Goal: Task Accomplishment & Management: Manage account settings

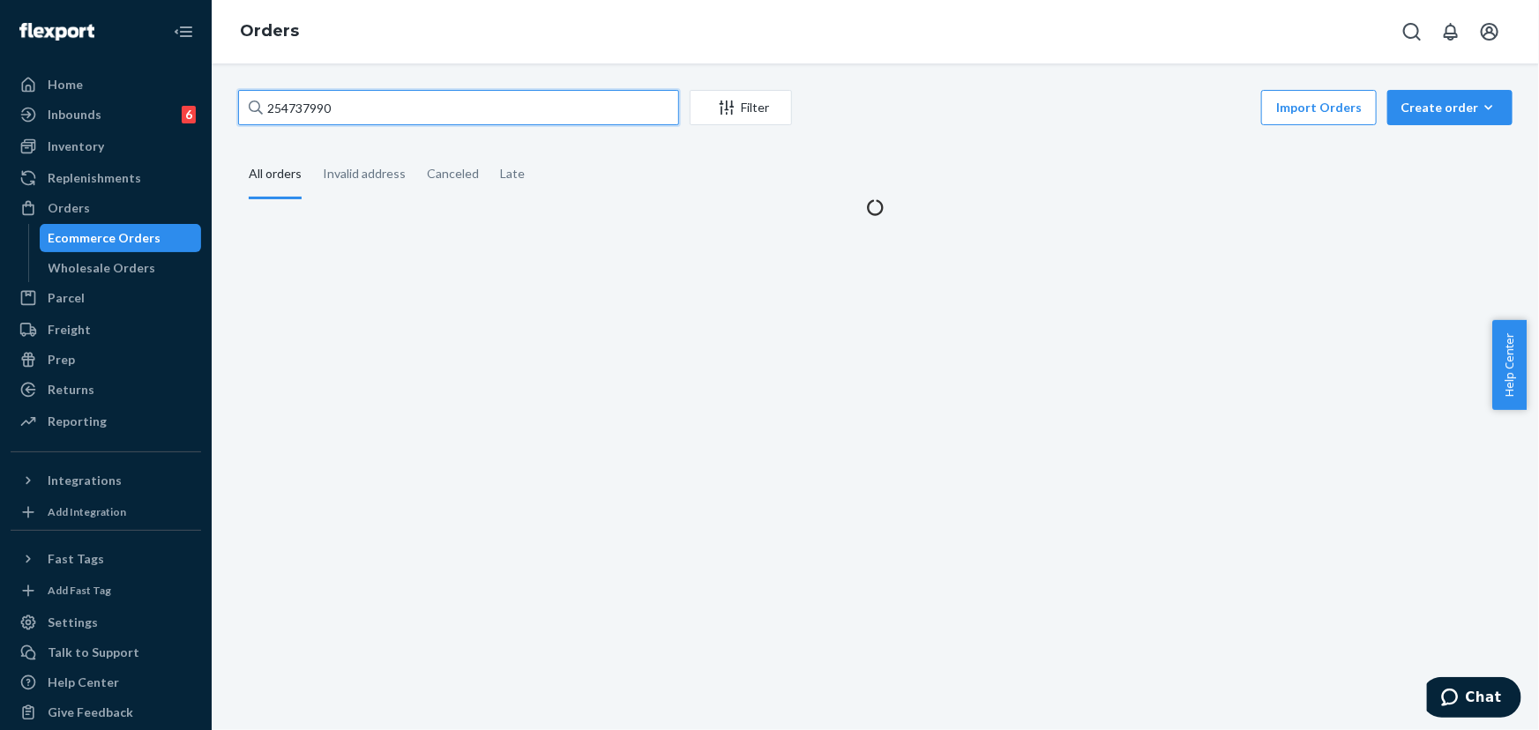
click at [363, 123] on input "254737990" at bounding box center [458, 107] width 441 height 35
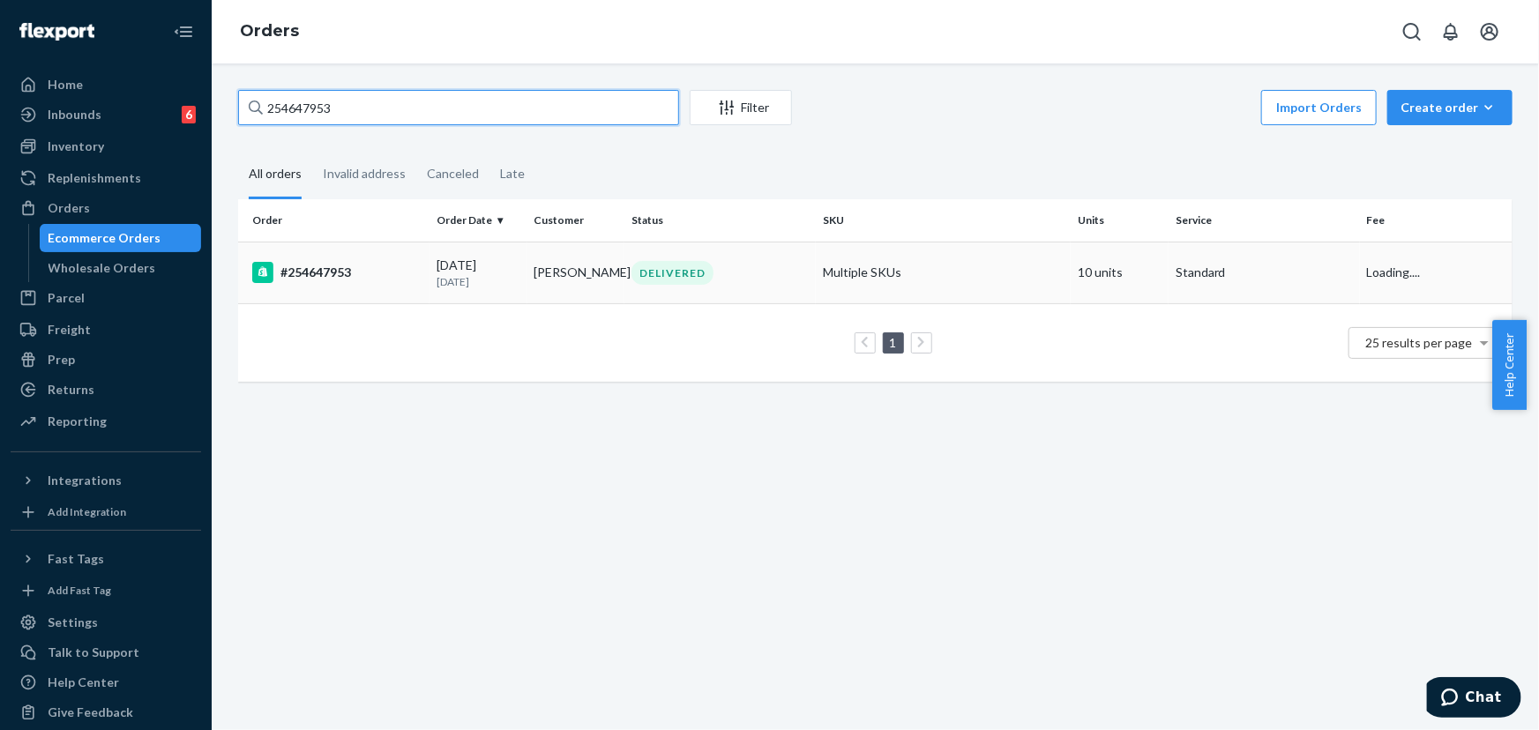
type input "254647953"
click at [554, 266] on td "[PERSON_NAME]" at bounding box center [577, 273] width 98 height 62
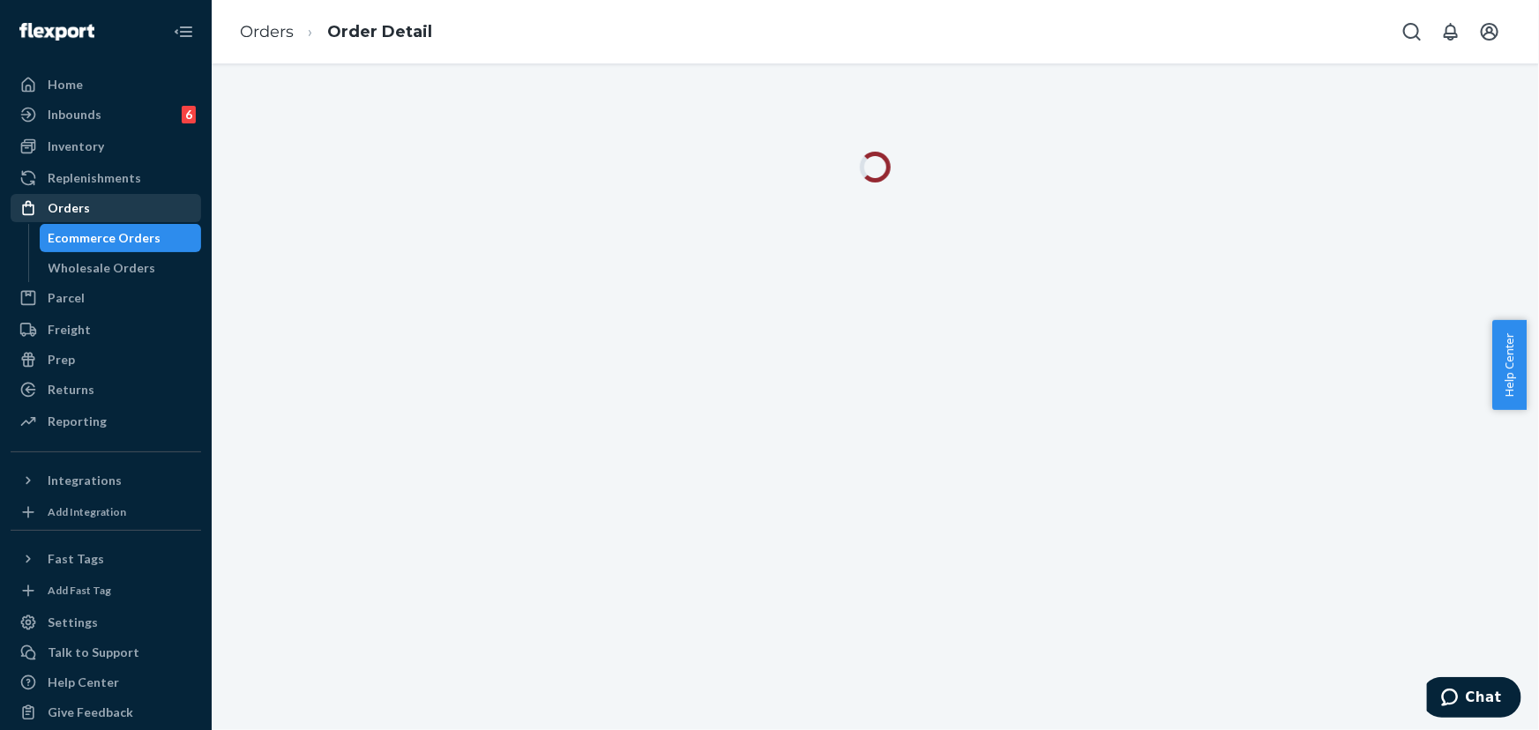
drag, startPoint x: 132, startPoint y: 200, endPoint x: 145, endPoint y: 201, distance: 12.4
click at [132, 200] on div "Orders" at bounding box center [105, 208] width 187 height 25
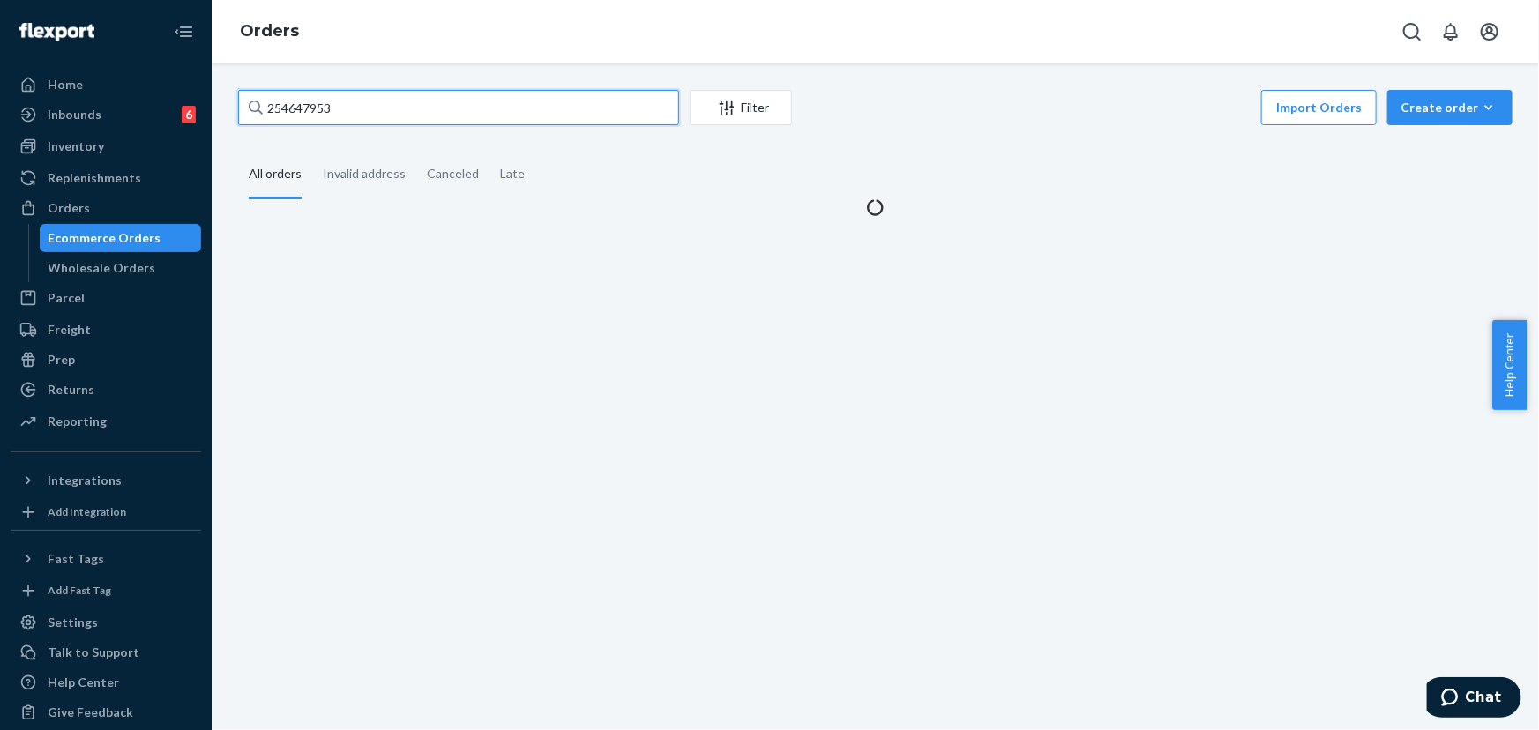
click at [416, 109] on input "254647953" at bounding box center [458, 107] width 441 height 35
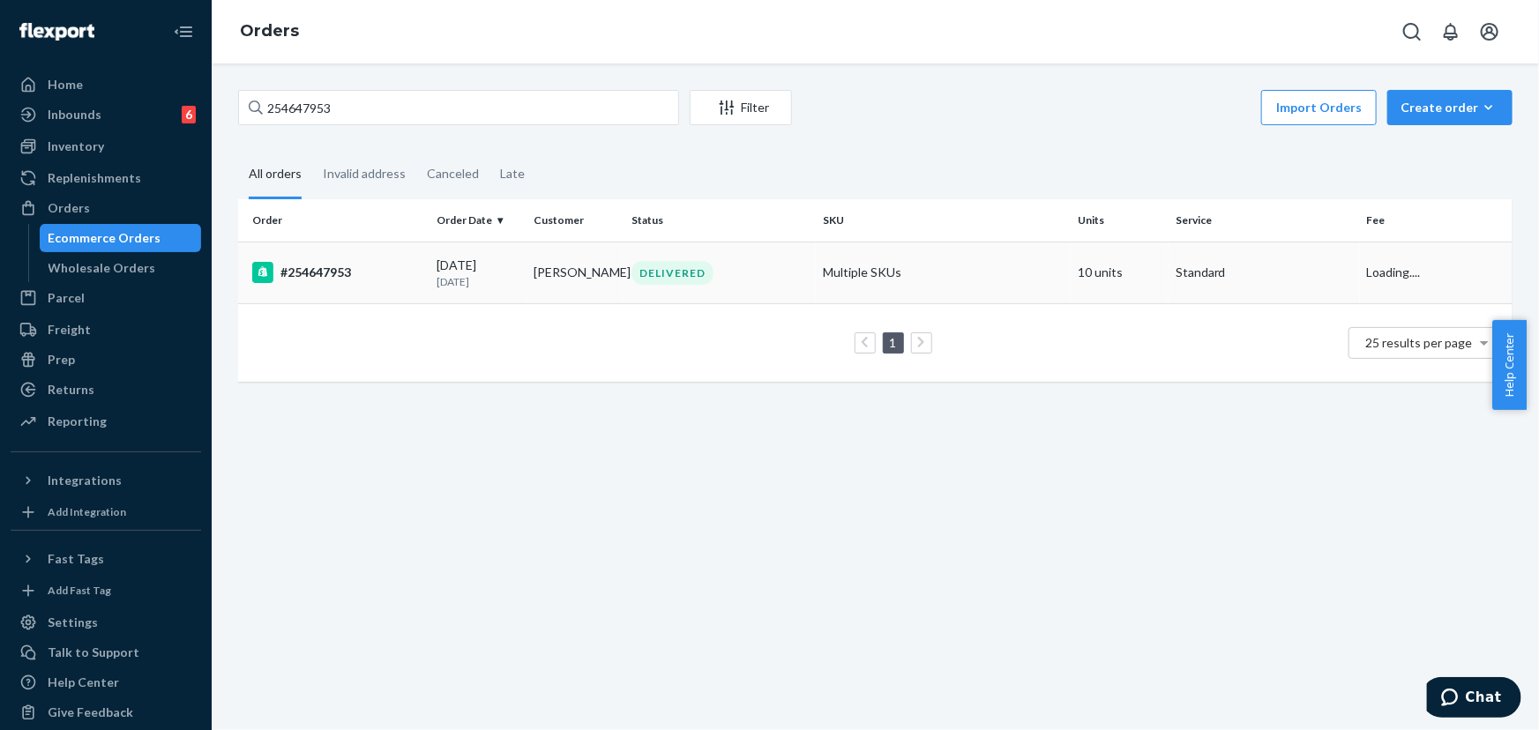
click at [573, 279] on td "[PERSON_NAME]" at bounding box center [577, 273] width 98 height 62
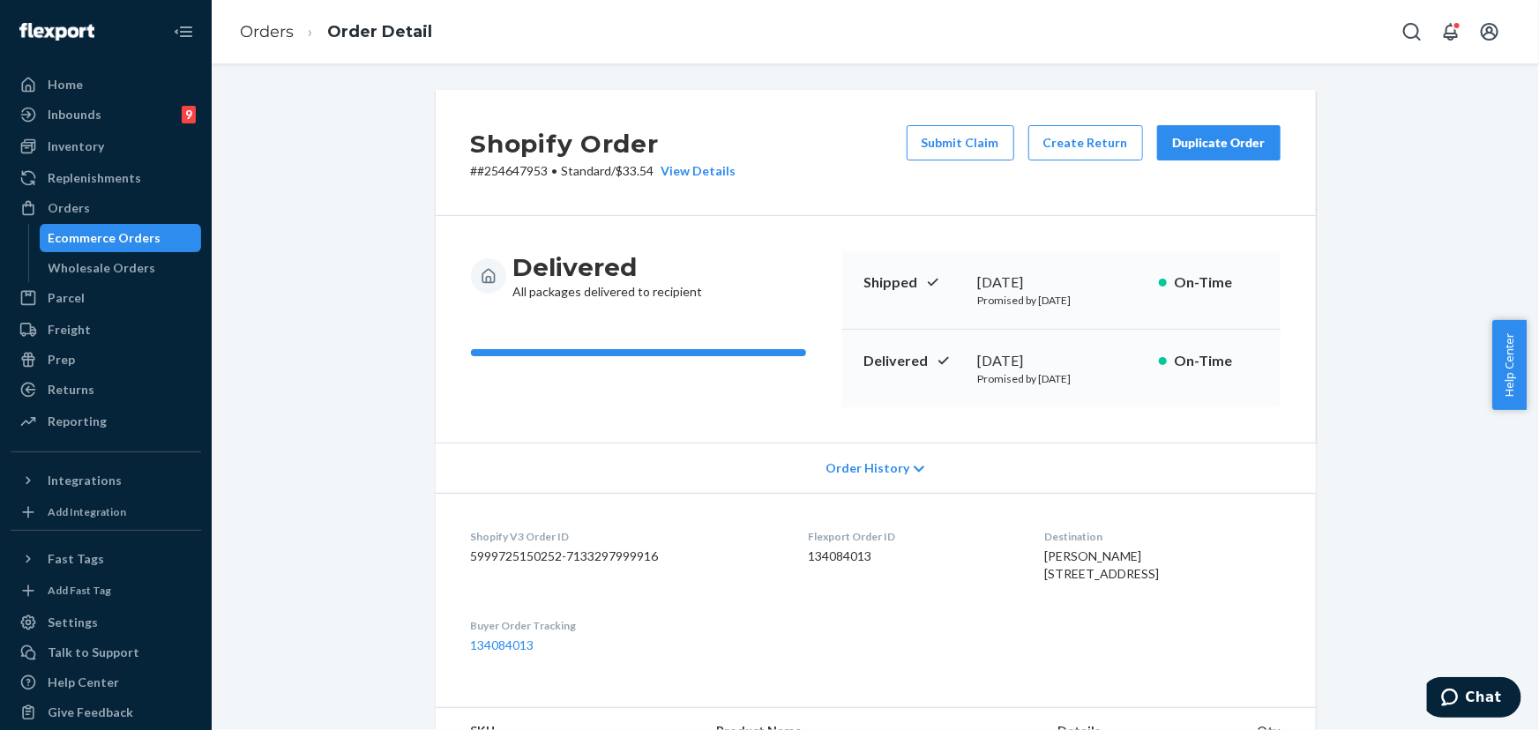
click at [1200, 170] on div "Submit Claim Create Return Duplicate Order" at bounding box center [1094, 152] width 388 height 55
click at [1207, 155] on button "Duplicate Order" at bounding box center [1219, 142] width 124 height 35
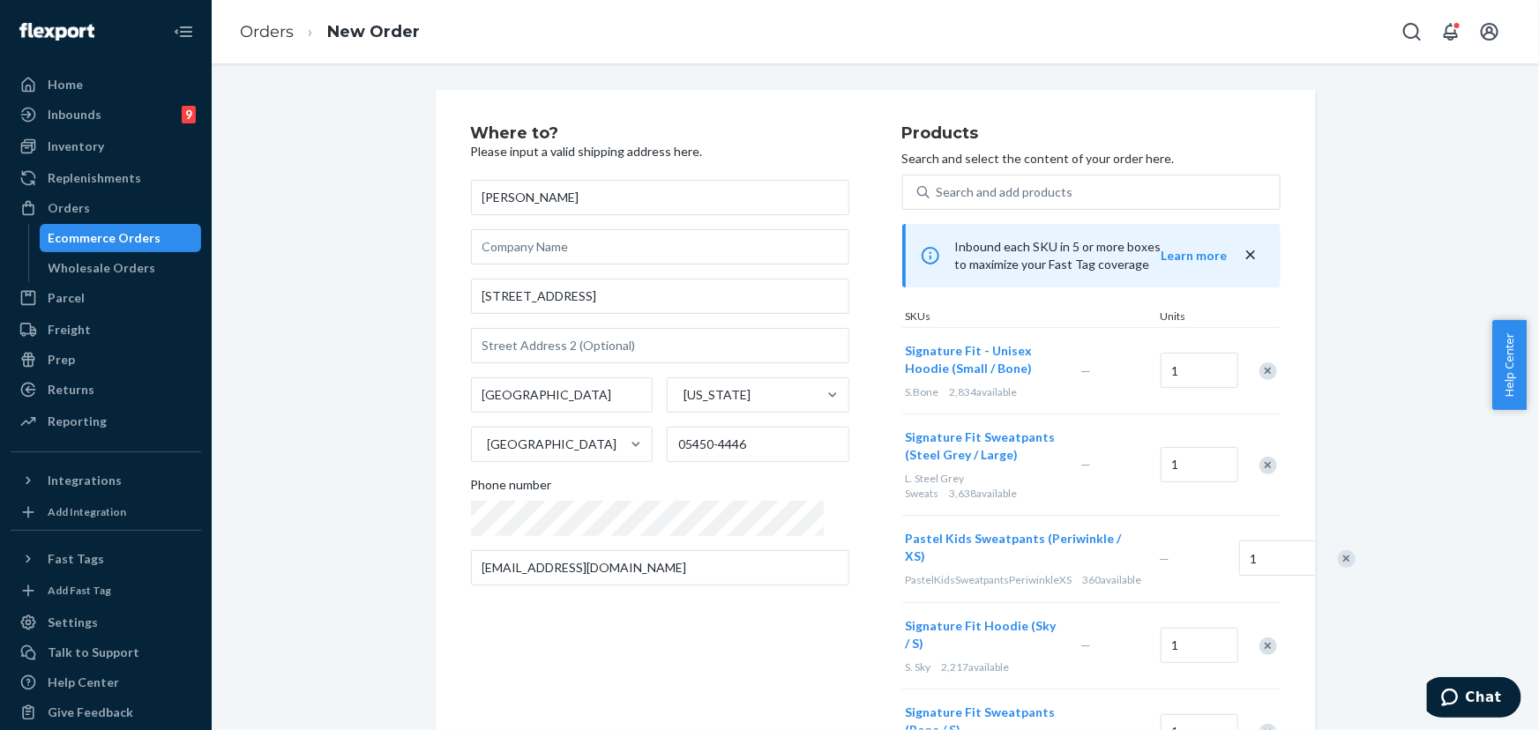
click at [1262, 366] on div "Remove Item" at bounding box center [1269, 372] width 18 height 18
click at [1338, 464] on div "Remove Item" at bounding box center [1347, 473] width 18 height 18
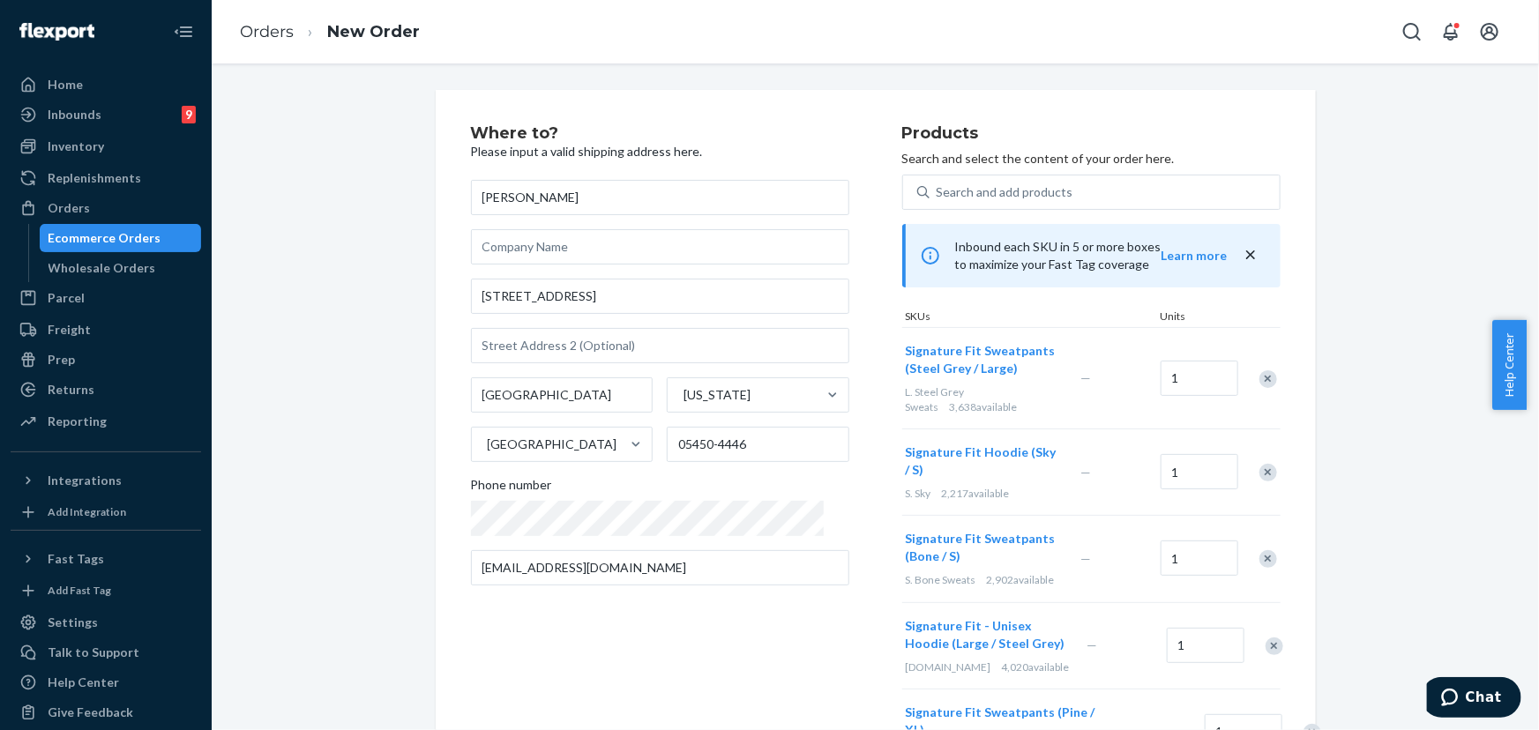
click at [1264, 455] on div at bounding box center [1259, 472] width 44 height 47
click at [1264, 467] on div "Remove Item" at bounding box center [1269, 473] width 18 height 18
click at [1262, 471] on div "Remove Item" at bounding box center [1269, 473] width 18 height 18
click at [1266, 475] on div "Remove Item" at bounding box center [1275, 473] width 18 height 18
click at [1304, 472] on div "Remove Item" at bounding box center [1313, 473] width 18 height 18
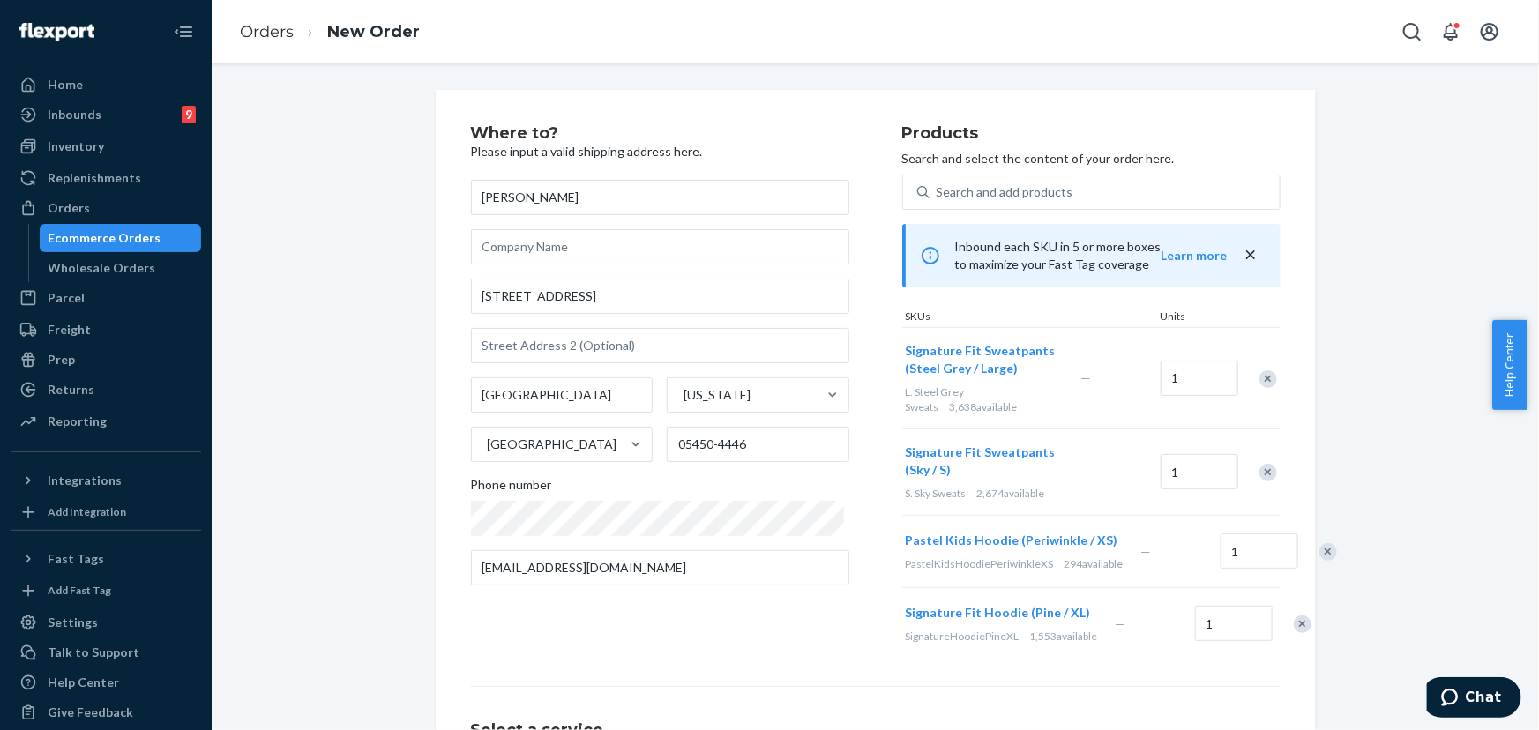
click at [1264, 472] on div "Remove Item" at bounding box center [1269, 473] width 18 height 18
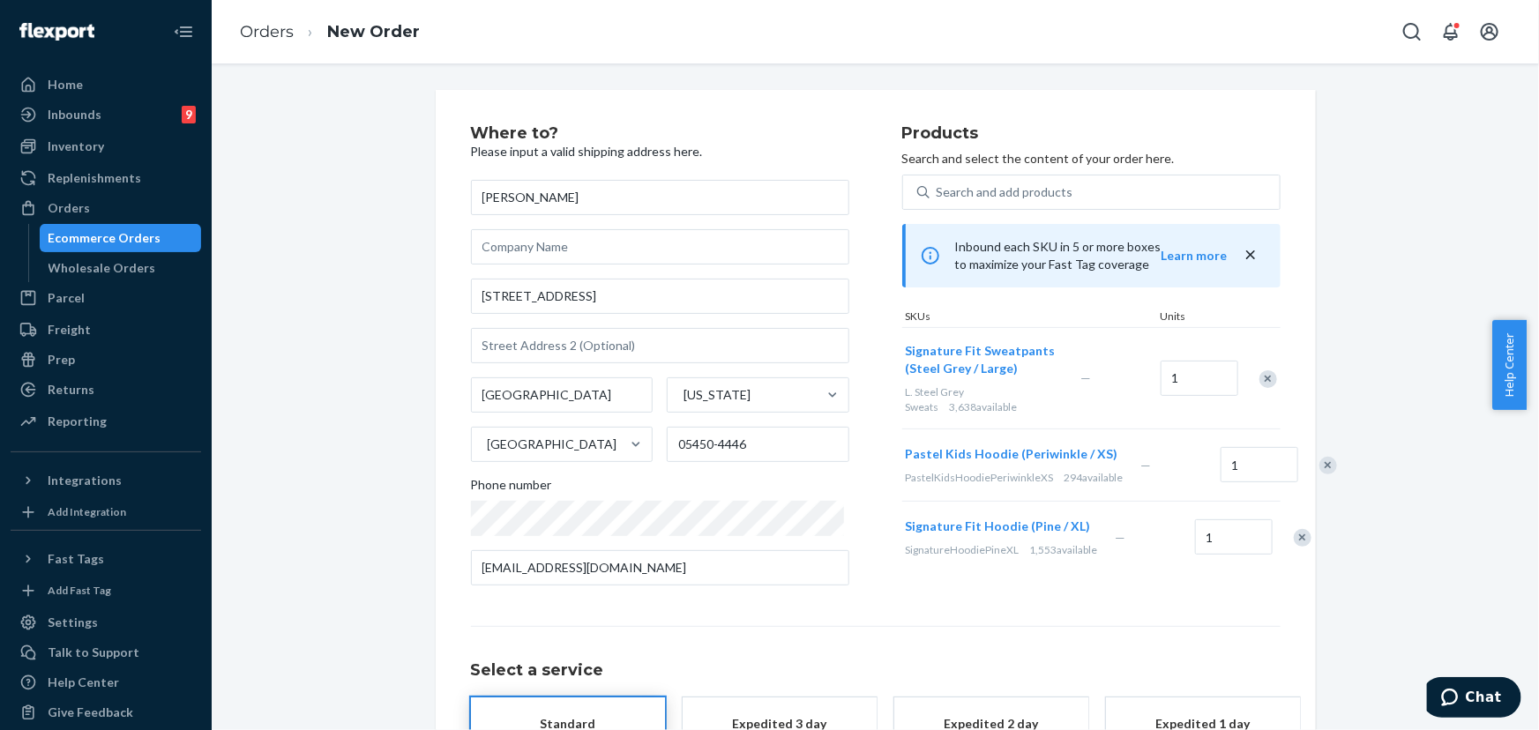
click at [1297, 471] on div at bounding box center [1319, 465] width 44 height 47
click at [1297, 469] on div at bounding box center [1319, 465] width 44 height 47
click at [1320, 475] on div "Remove Item" at bounding box center [1329, 466] width 18 height 18
click at [1294, 475] on div "Remove Item" at bounding box center [1303, 466] width 18 height 18
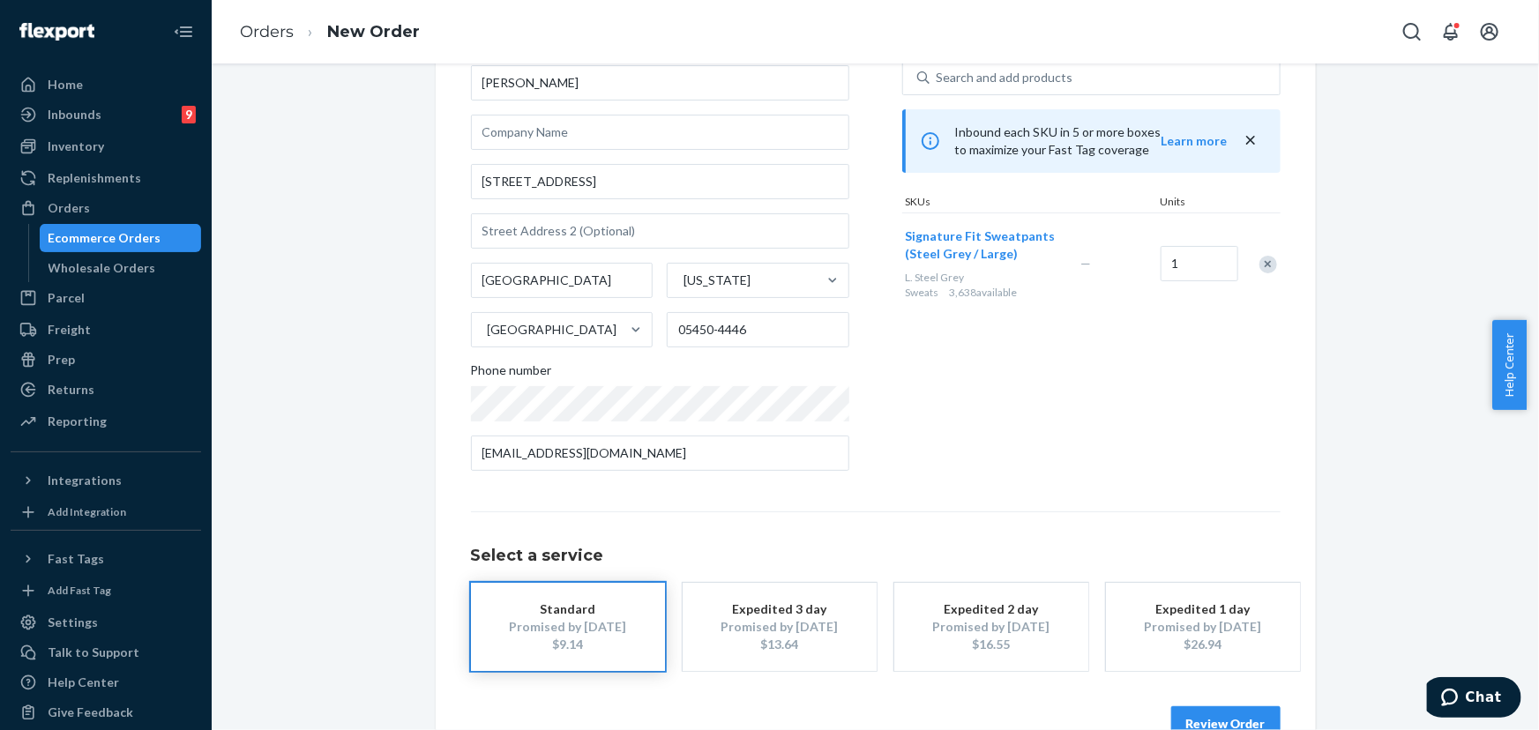
scroll to position [160, 0]
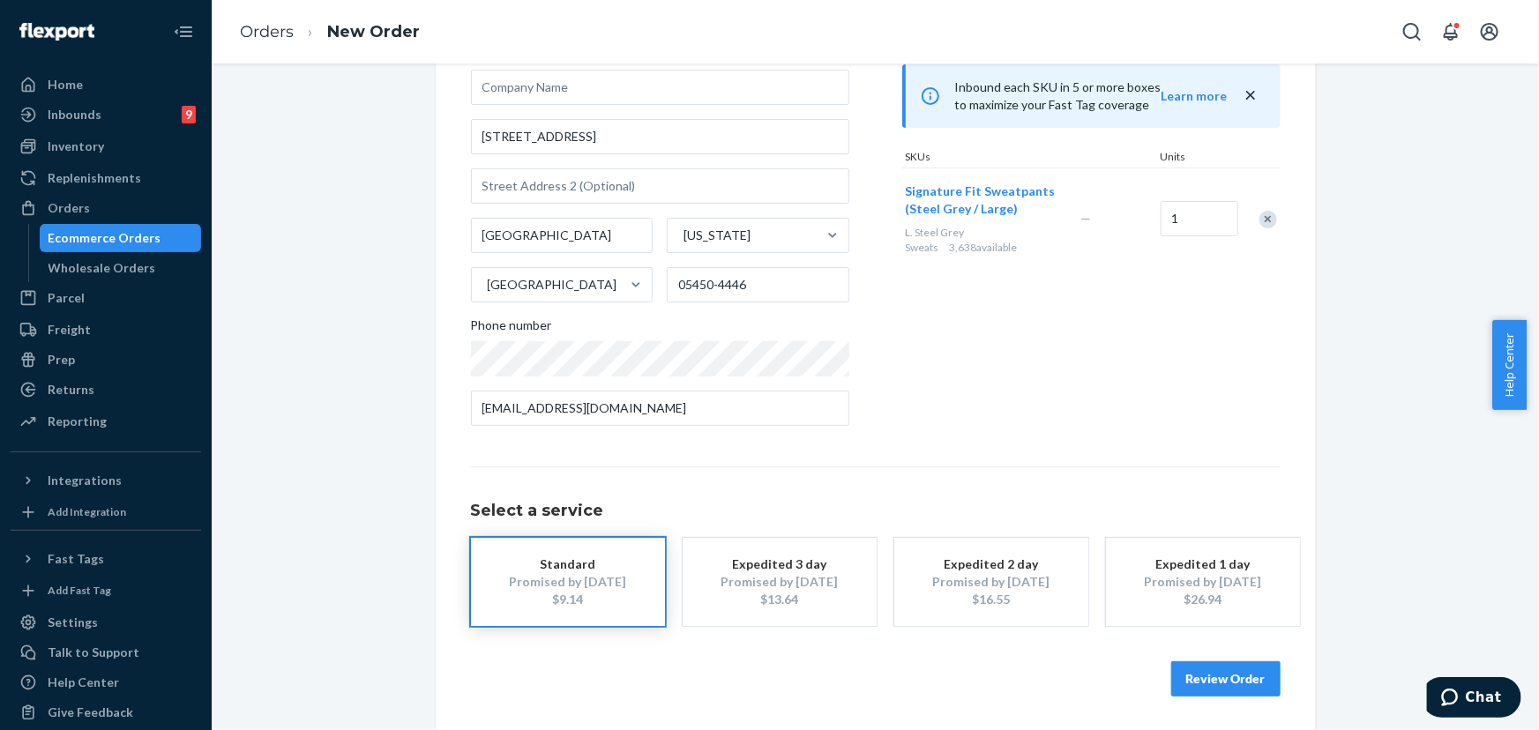
click at [1216, 687] on button "Review Order" at bounding box center [1226, 679] width 109 height 35
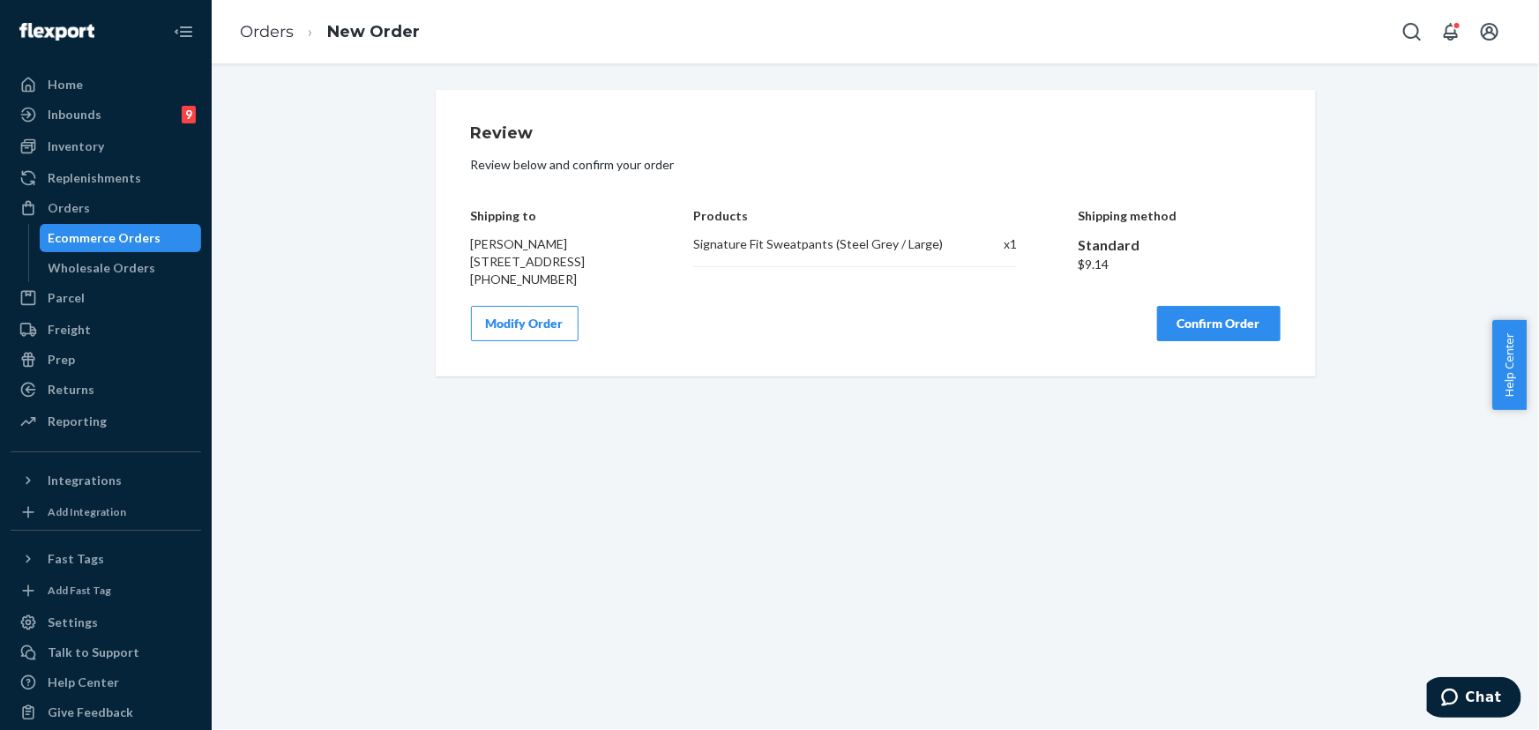
scroll to position [0, 0]
click at [1212, 341] on button "Confirm Order" at bounding box center [1219, 323] width 124 height 35
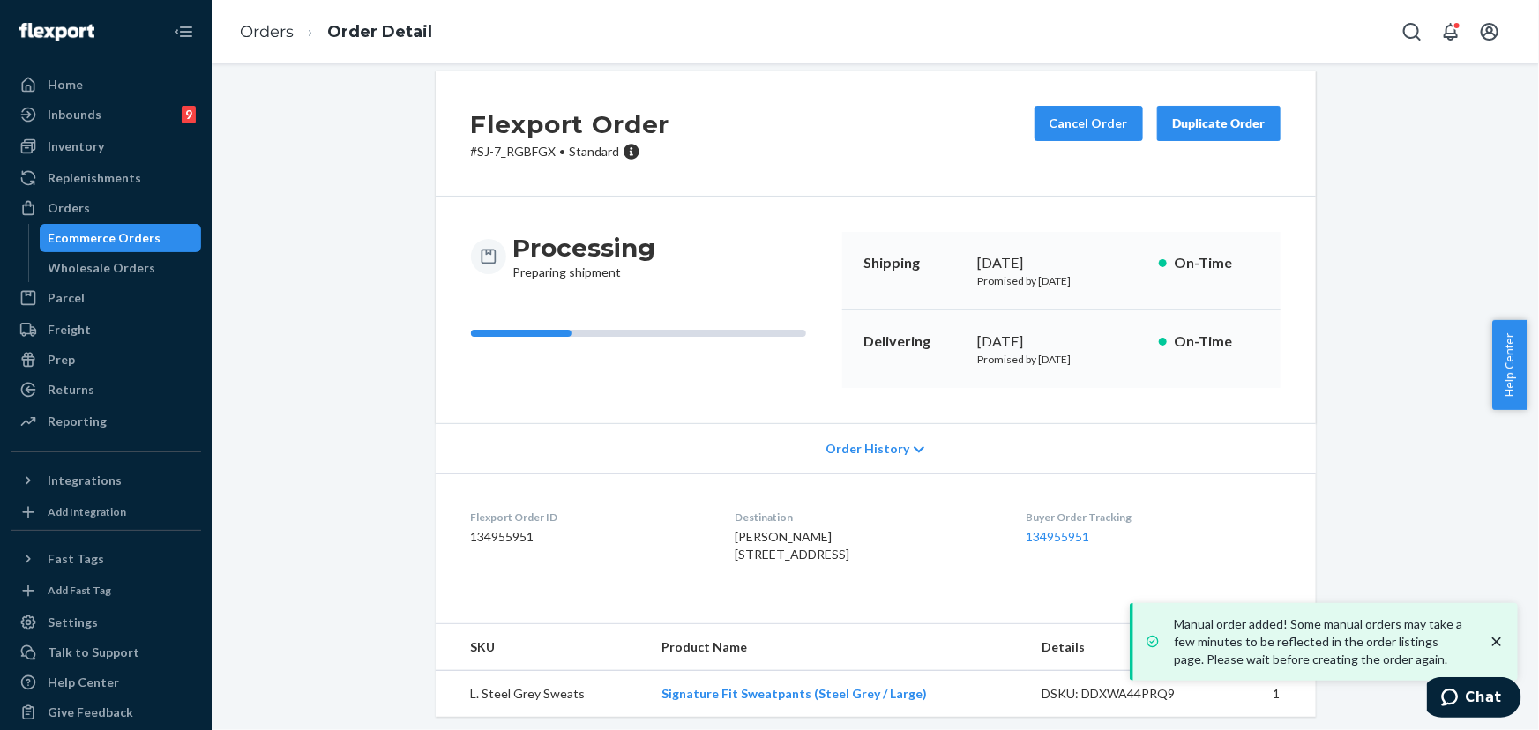
scroll to position [62, 0]
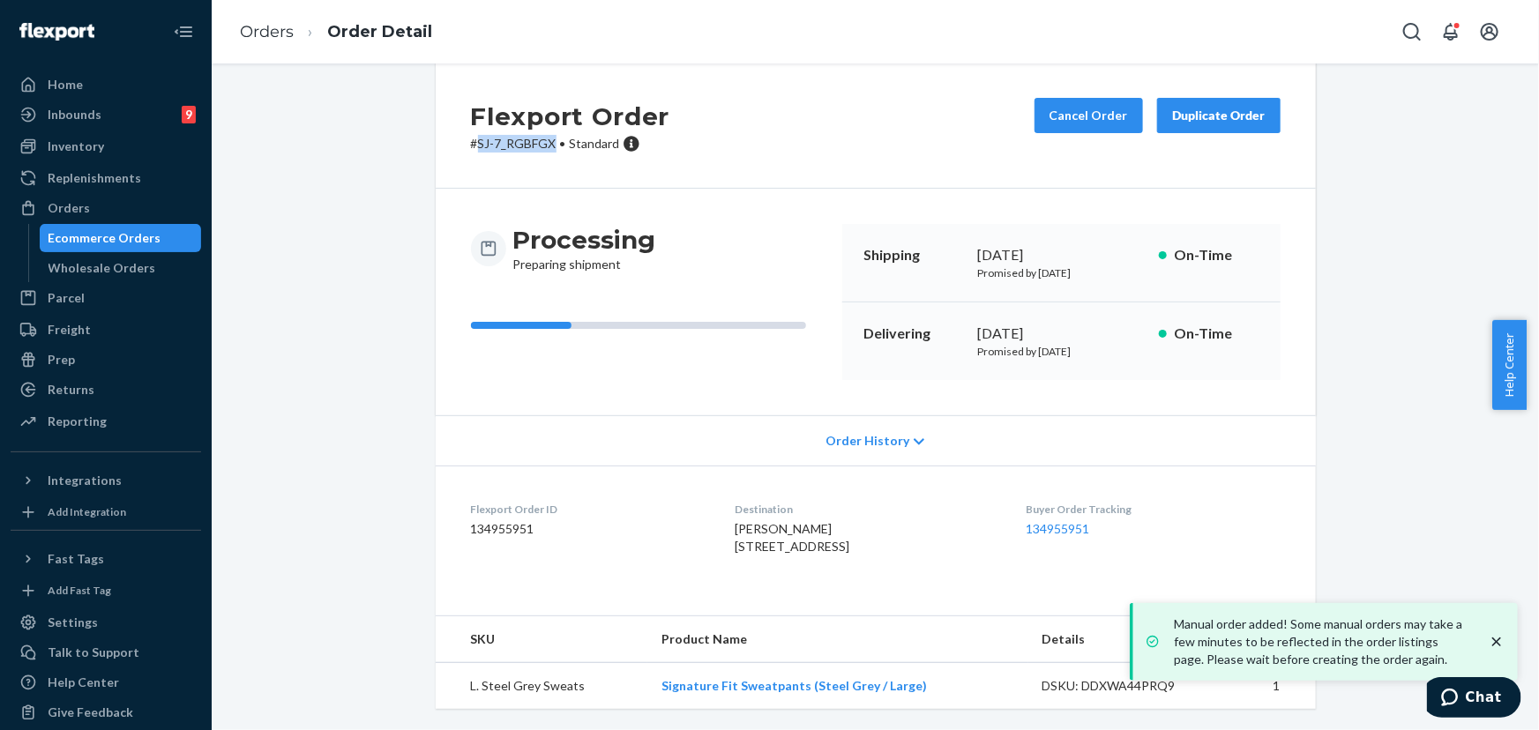
drag, startPoint x: 547, startPoint y: 108, endPoint x: 474, endPoint y: 109, distance: 73.2
click at [474, 135] on p "# SJ-7_RGBFGX • Standard" at bounding box center [570, 144] width 199 height 18
copy p "SJ-7_RGBFGX"
click at [394, 367] on div "Flexport Order # SJ-7_RGBFGX • Standard Cancel Order Duplicate Order Processing…" at bounding box center [875, 397] width 1301 height 668
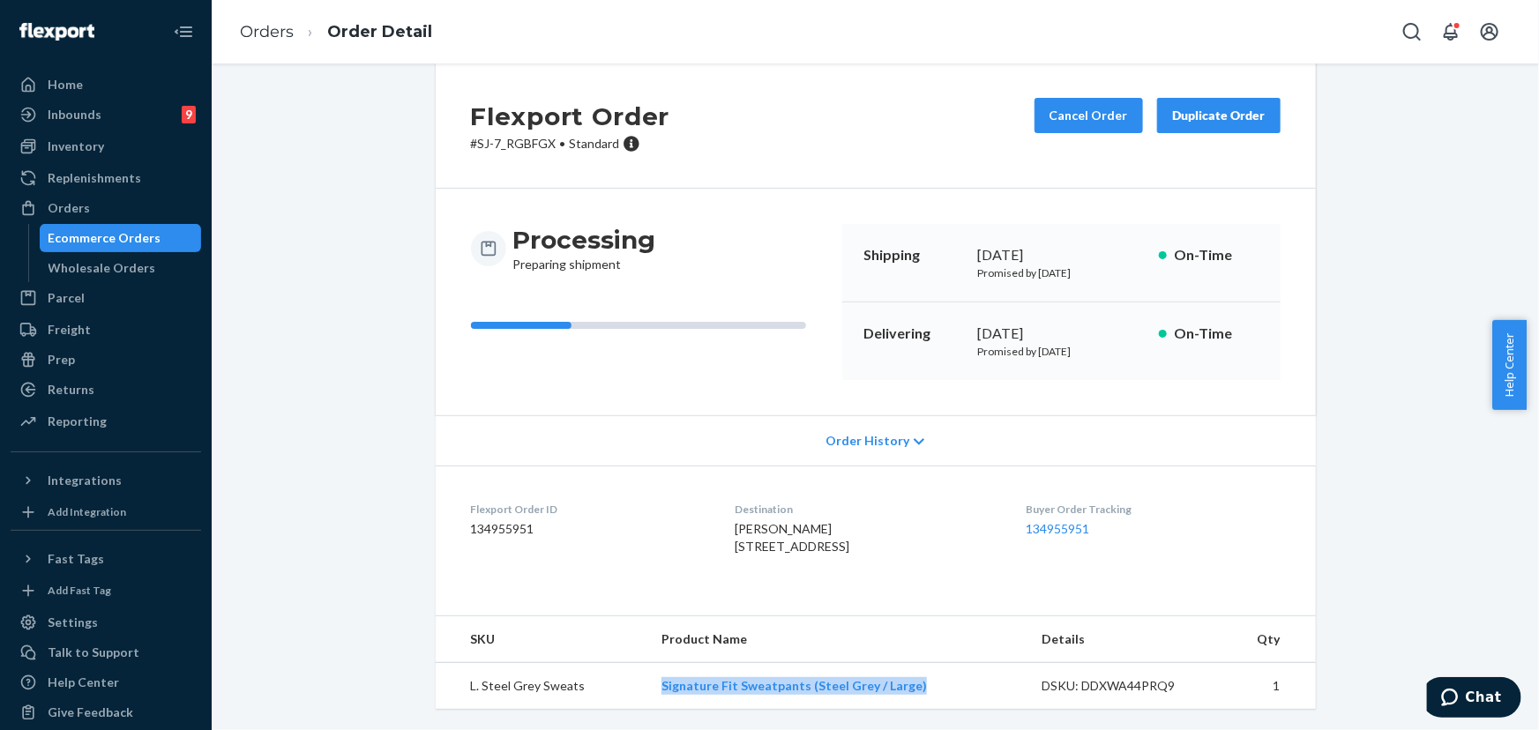
drag, startPoint x: 922, startPoint y: 680, endPoint x: 627, endPoint y: 679, distance: 294.6
click at [627, 679] on tr "L. Steel Grey Sweats Signature Fit Sweatpants (Steel Grey / Large) DSKU: DDXWA4…" at bounding box center [876, 686] width 880 height 47
copy tr "Signature Fit Sweatpants (Steel Grey / Large)"
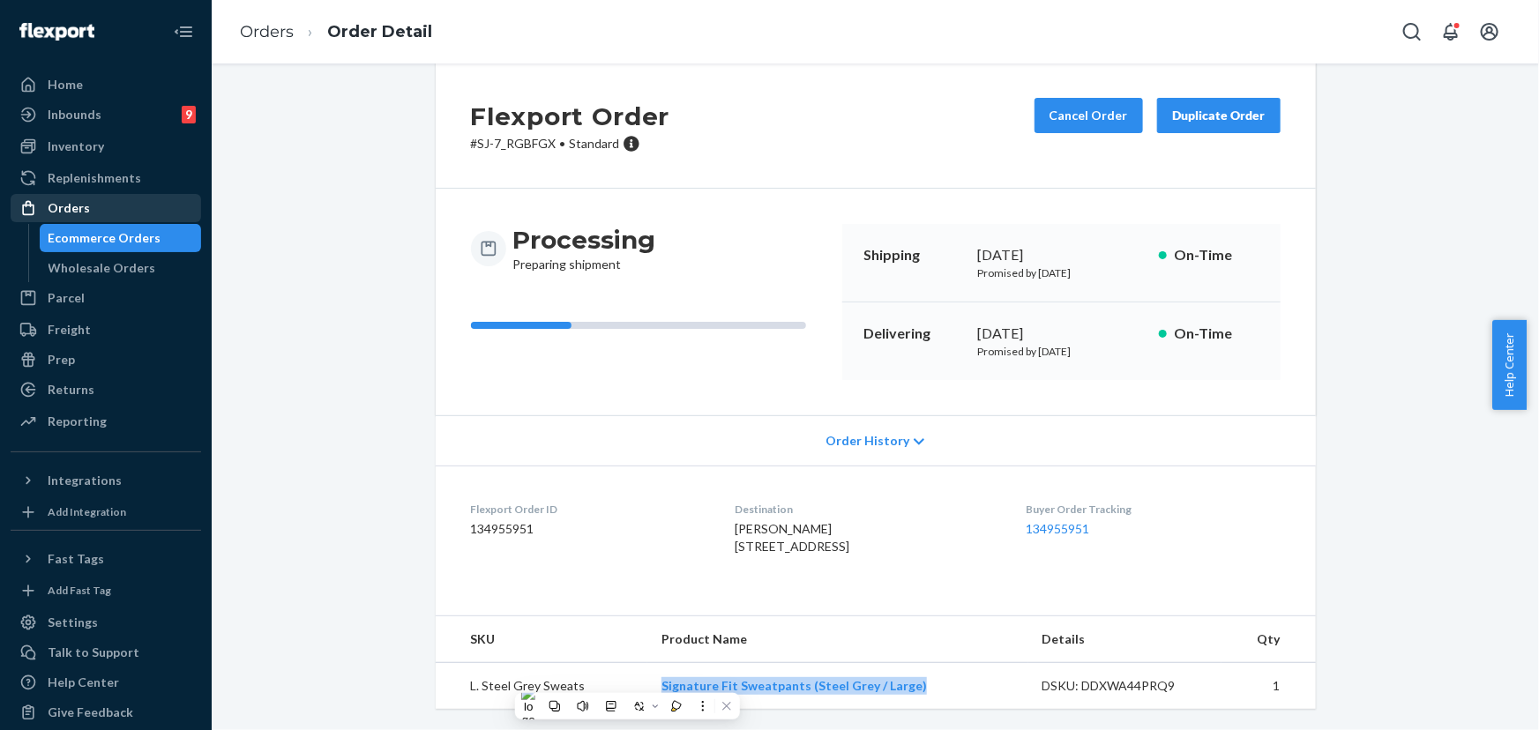
click at [89, 206] on div "Orders" at bounding box center [105, 208] width 187 height 25
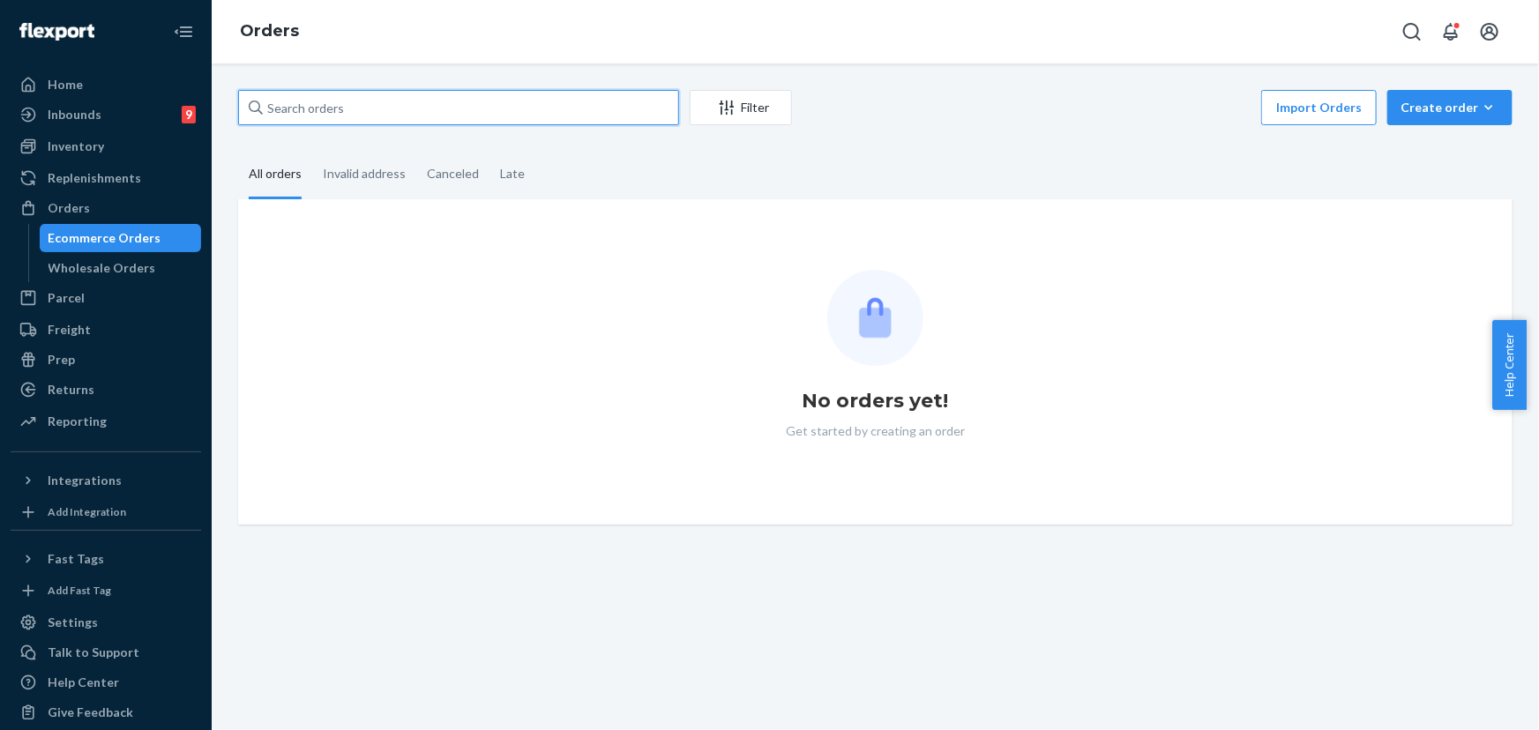
click at [412, 117] on input "text" at bounding box center [458, 107] width 441 height 35
paste input "253633248"
type input "253633248"
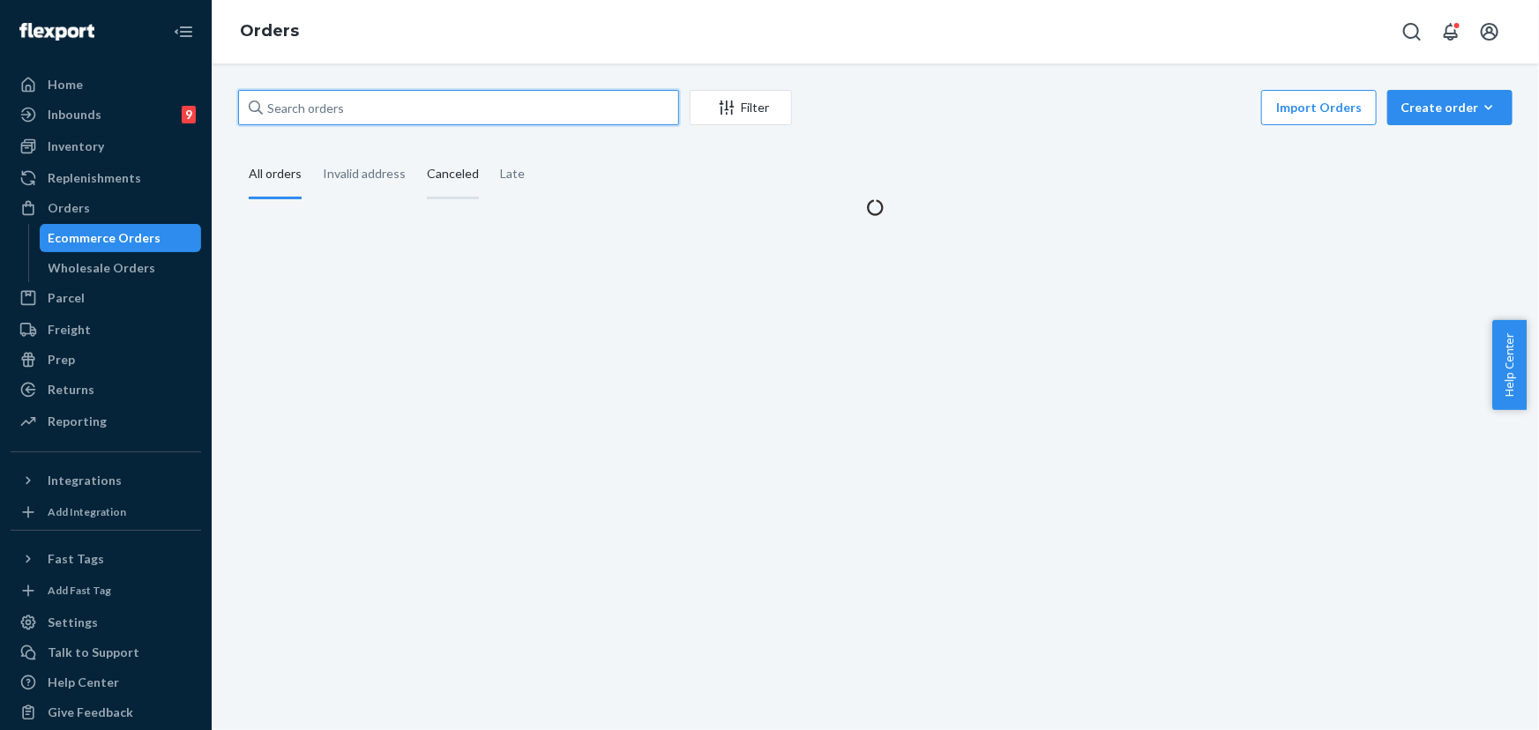
paste input "253633248"
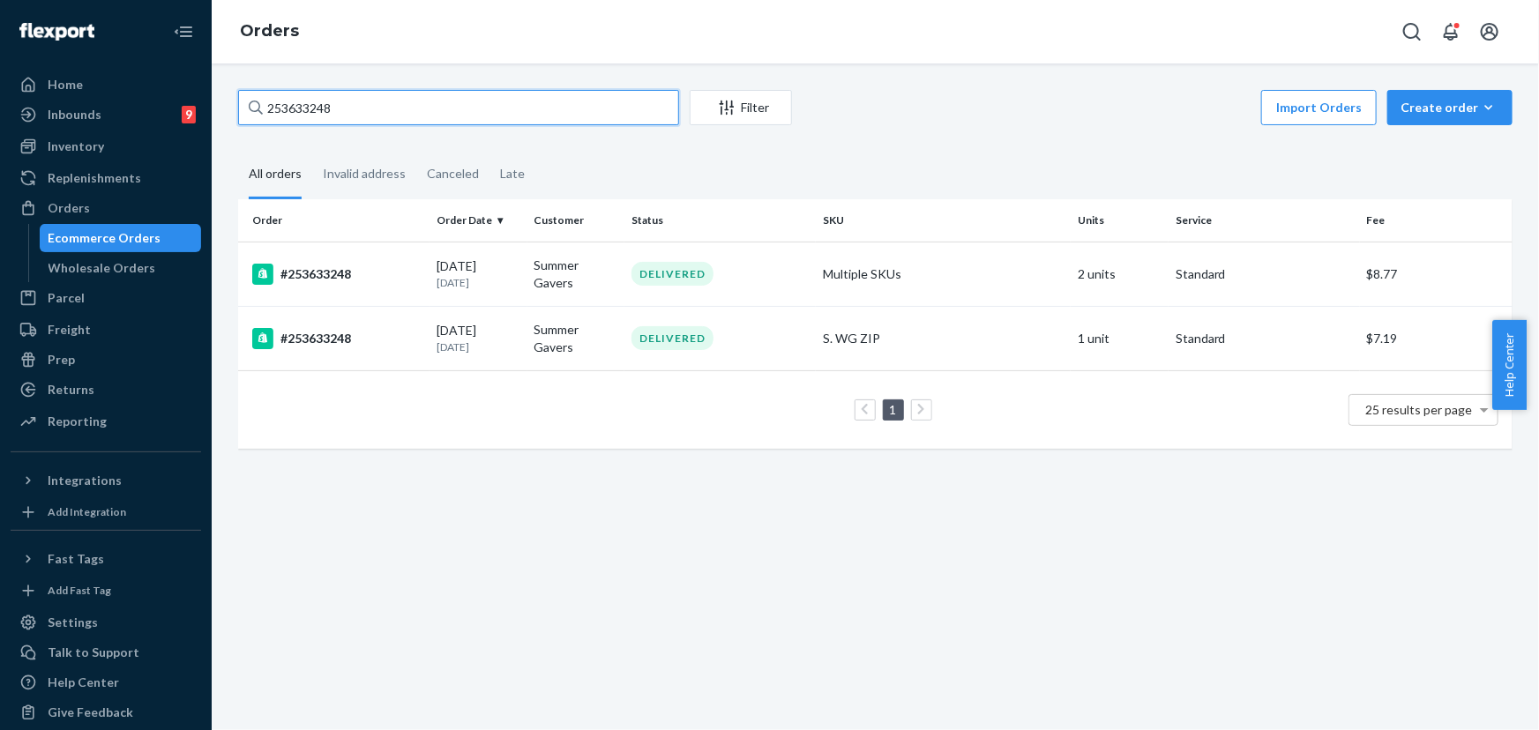
type input "253633248"
click at [708, 275] on div "DELIVERED" at bounding box center [673, 274] width 82 height 24
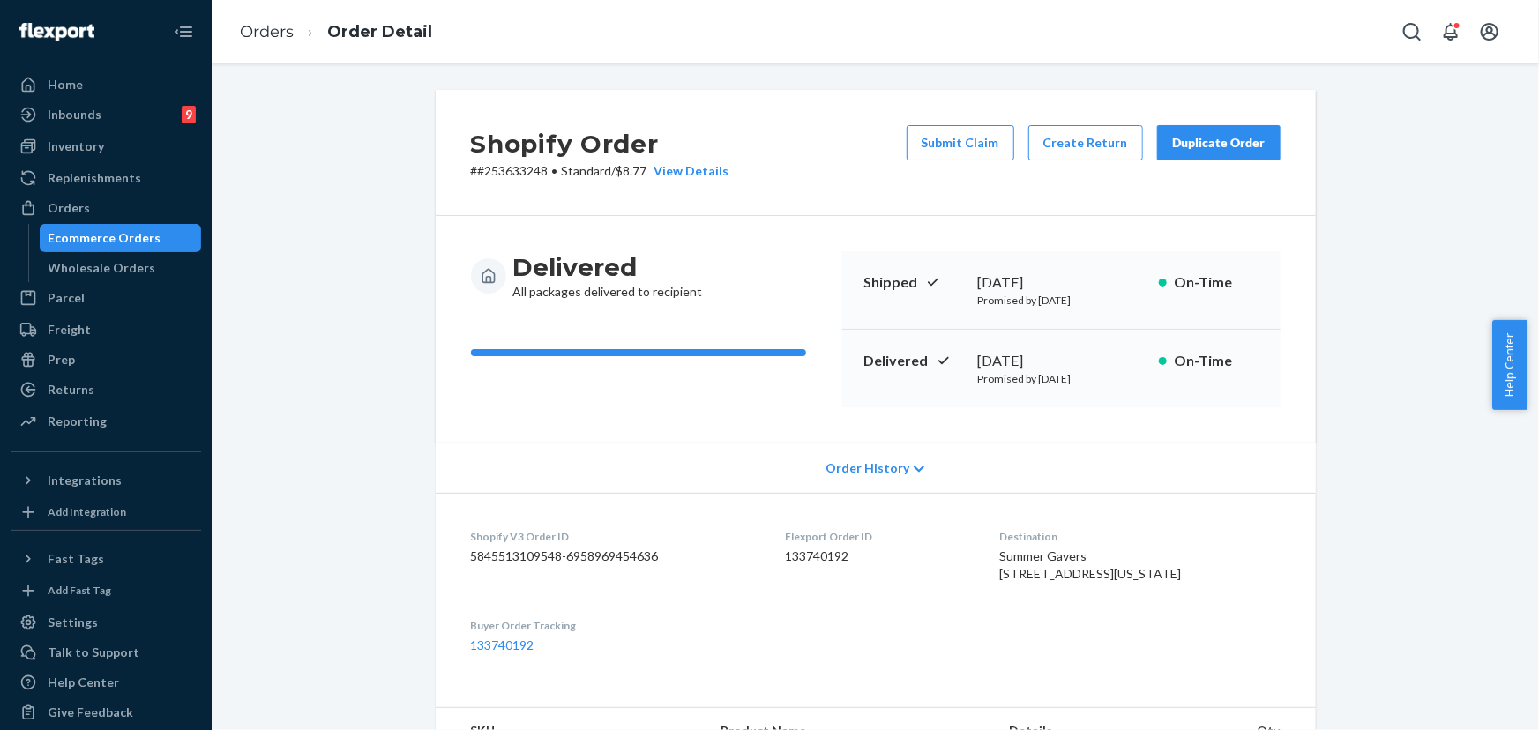
drag, startPoint x: 1059, startPoint y: 360, endPoint x: 975, endPoint y: 360, distance: 83.8
click at [978, 360] on div "[DATE]" at bounding box center [1061, 361] width 167 height 20
copy div "[DATE]"
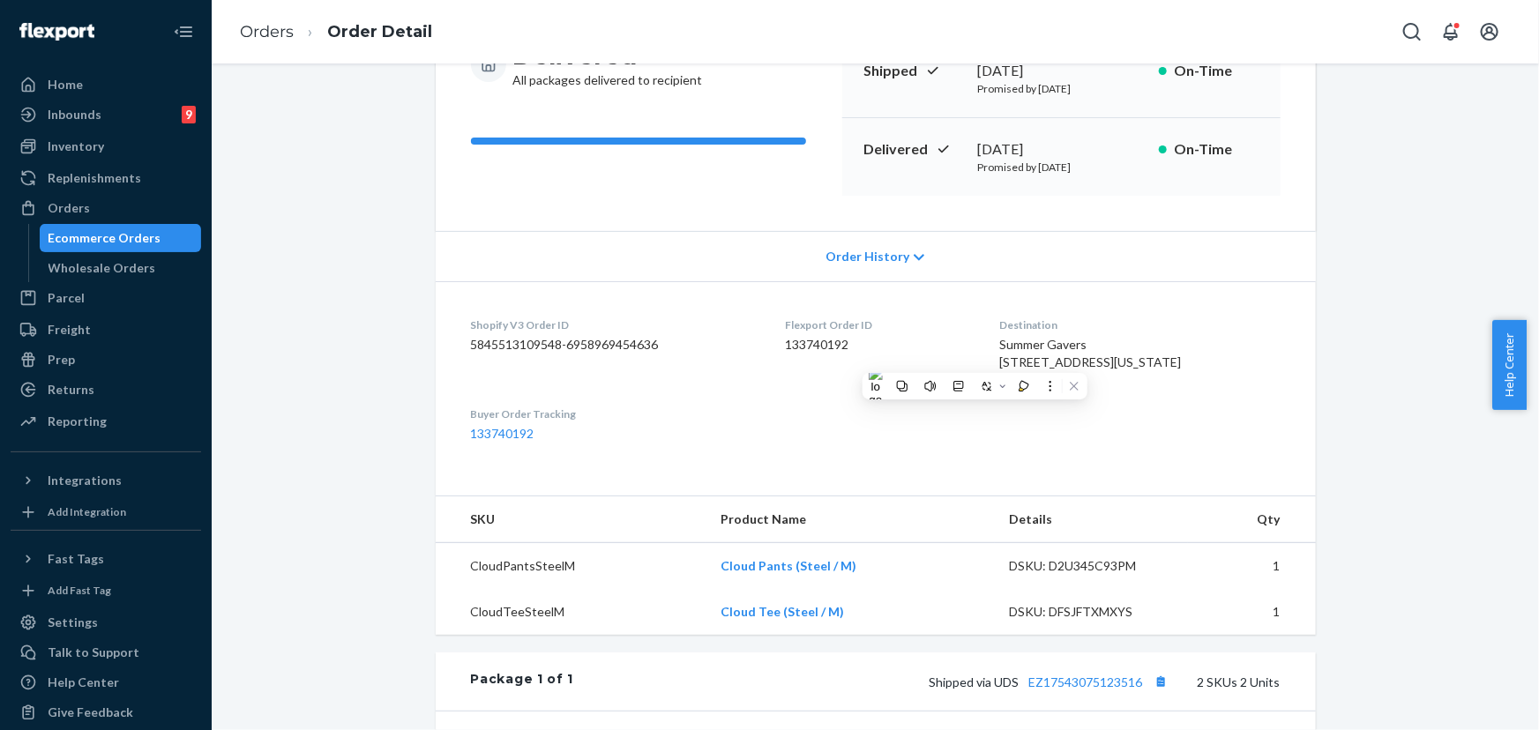
scroll to position [240, 0]
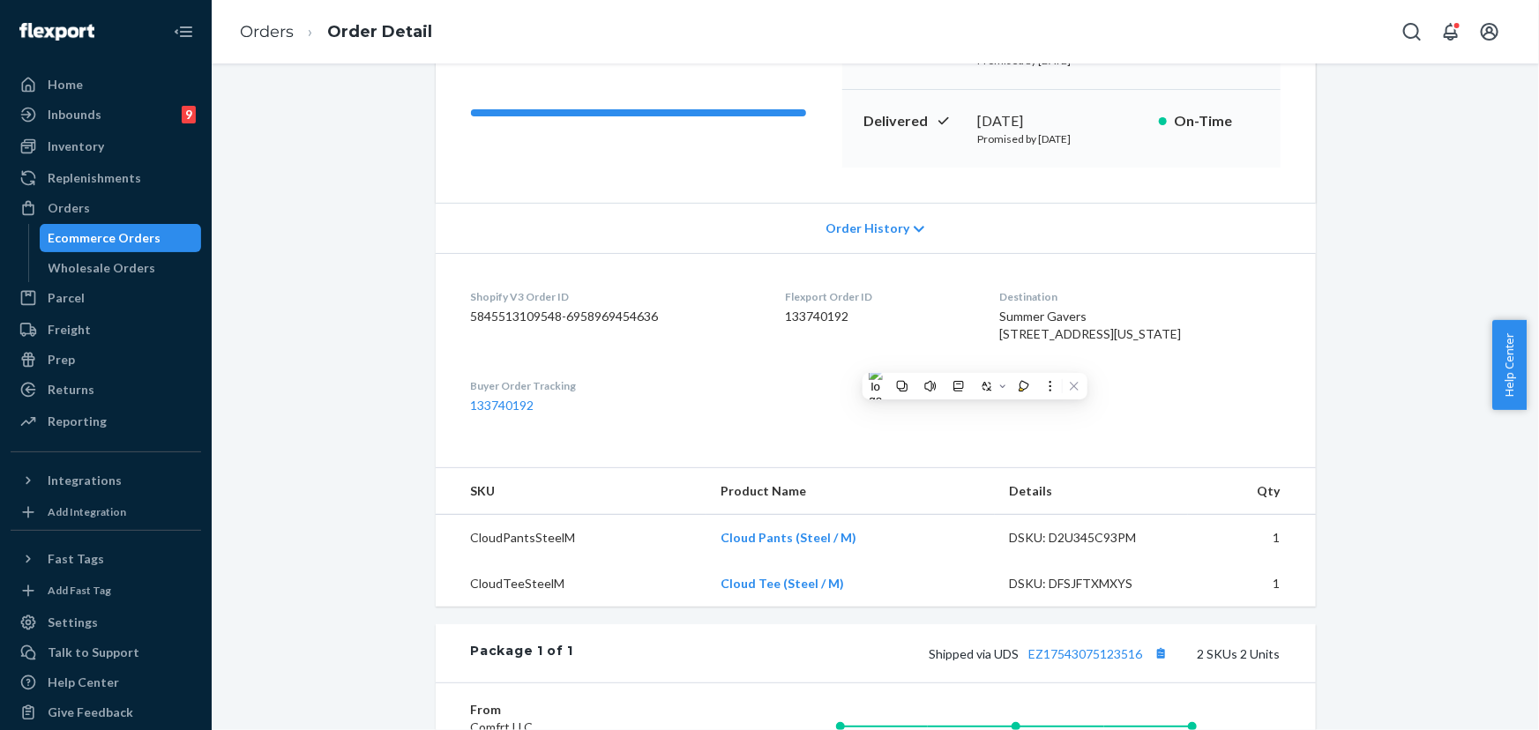
drag, startPoint x: 1152, startPoint y: 353, endPoint x: 1029, endPoint y: 336, distance: 123.8
click at [1029, 336] on div "Summer Gavers [STREET_ADDRESS][US_STATE]" at bounding box center [1140, 325] width 281 height 35
copy span "[STREET_ADDRESS][US_STATE]"
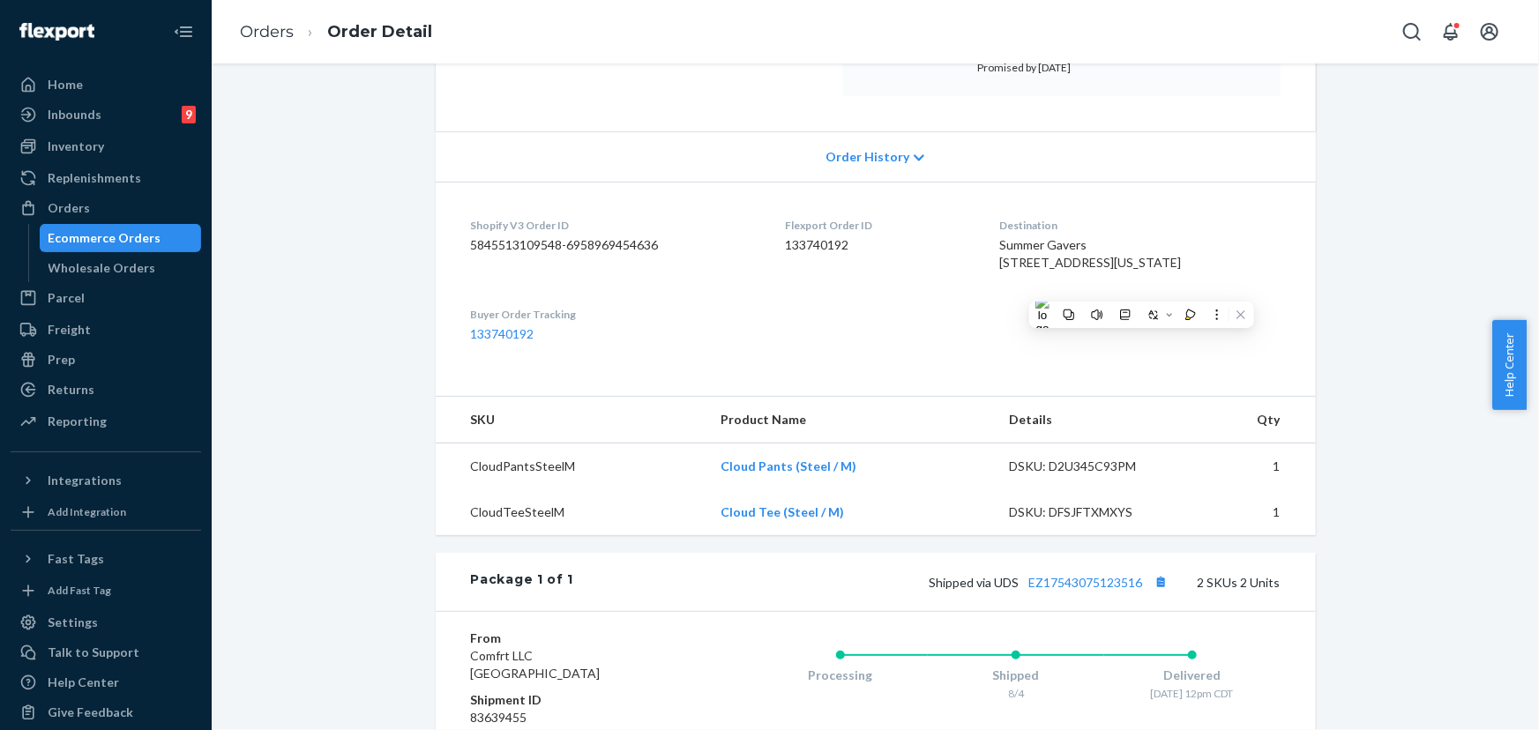
scroll to position [481, 0]
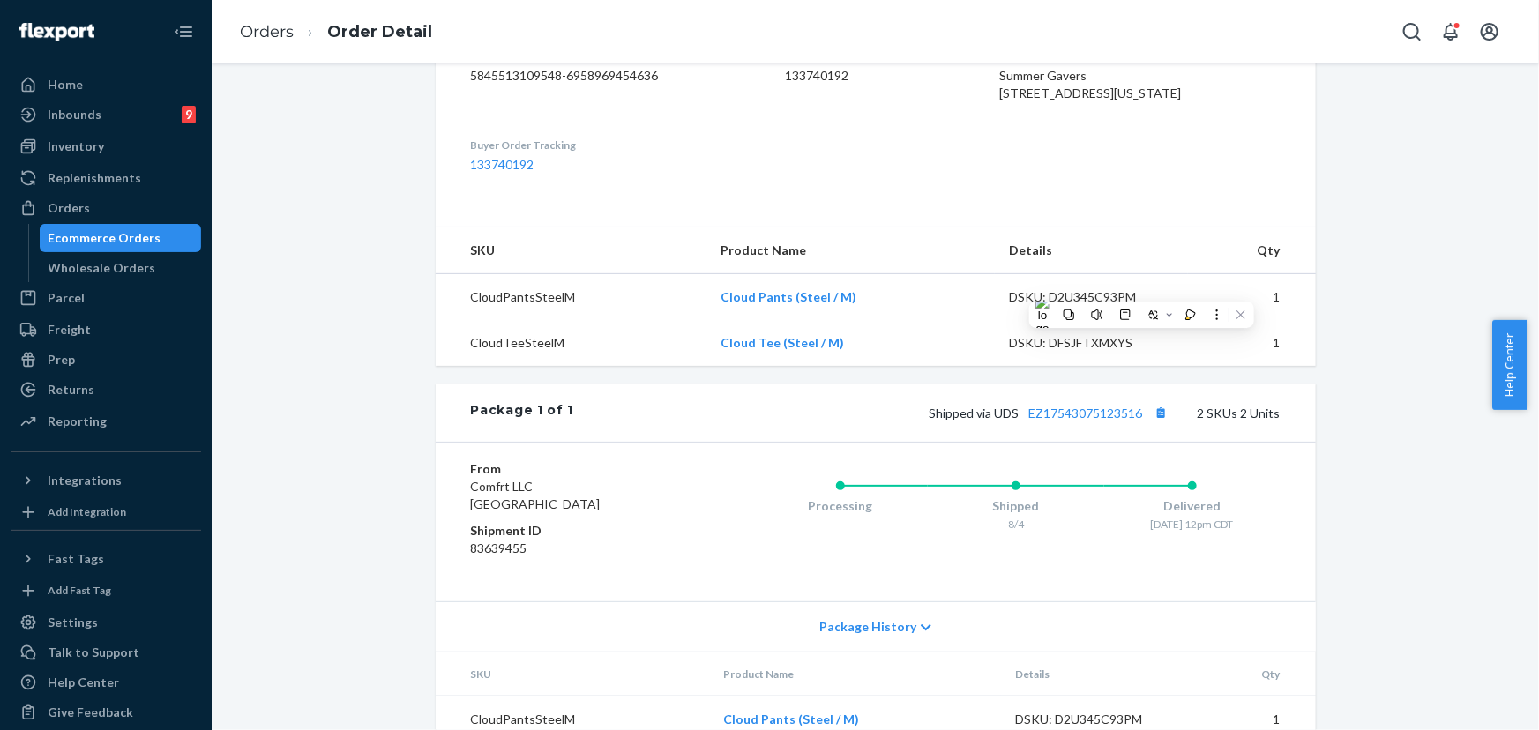
drag, startPoint x: 849, startPoint y: 434, endPoint x: 1096, endPoint y: 438, distance: 247.0
click at [850, 433] on div "Package 1 of 1 Shipped via UDS EZ17543075123516 2 SKUs 2 Units" at bounding box center [876, 413] width 880 height 58
drag, startPoint x: 1141, startPoint y: 449, endPoint x: 993, endPoint y: 446, distance: 147.3
click at [993, 421] on span "Shipped via UDS EZ17543075123516" at bounding box center [1051, 413] width 243 height 15
copy span "UDS EZ17543075123516"
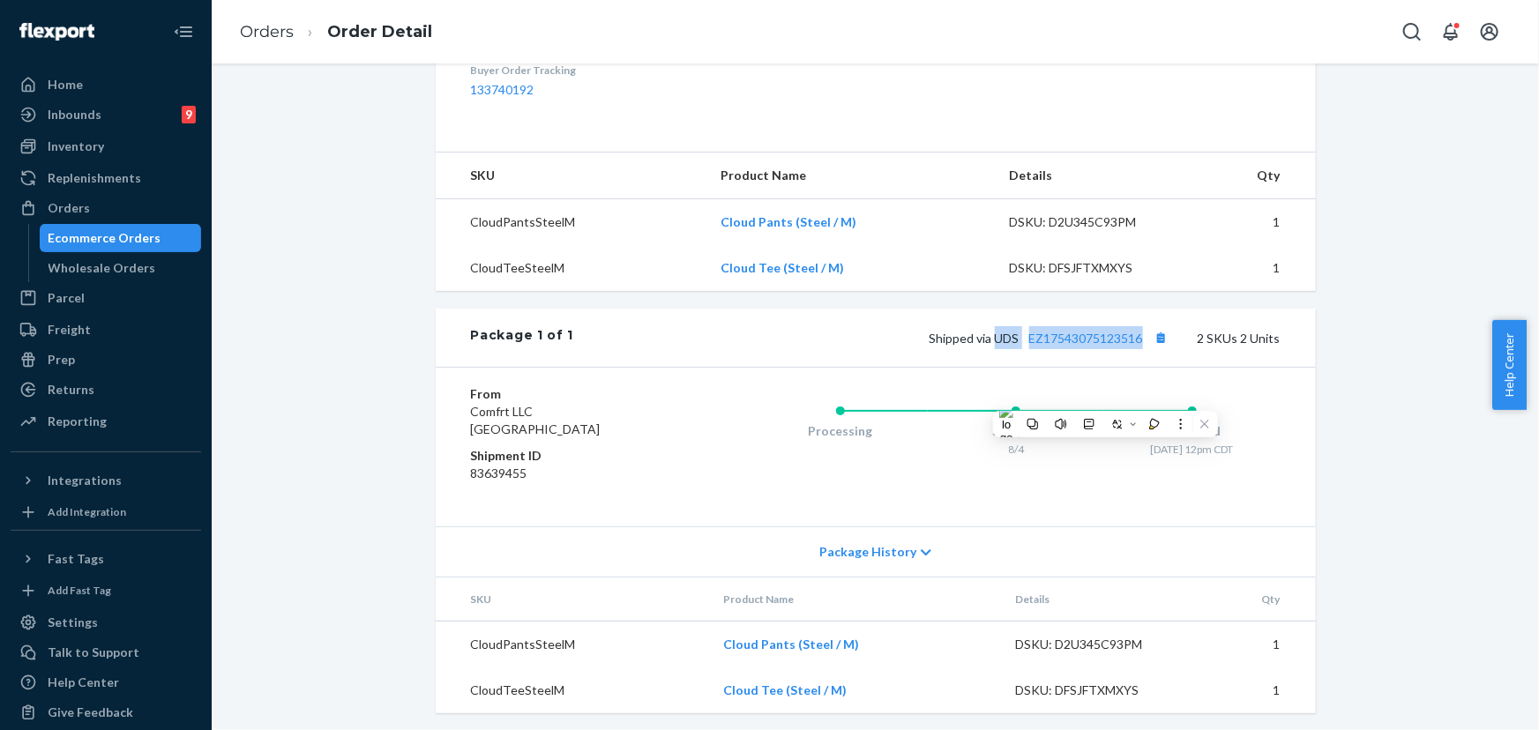
scroll to position [561, 0]
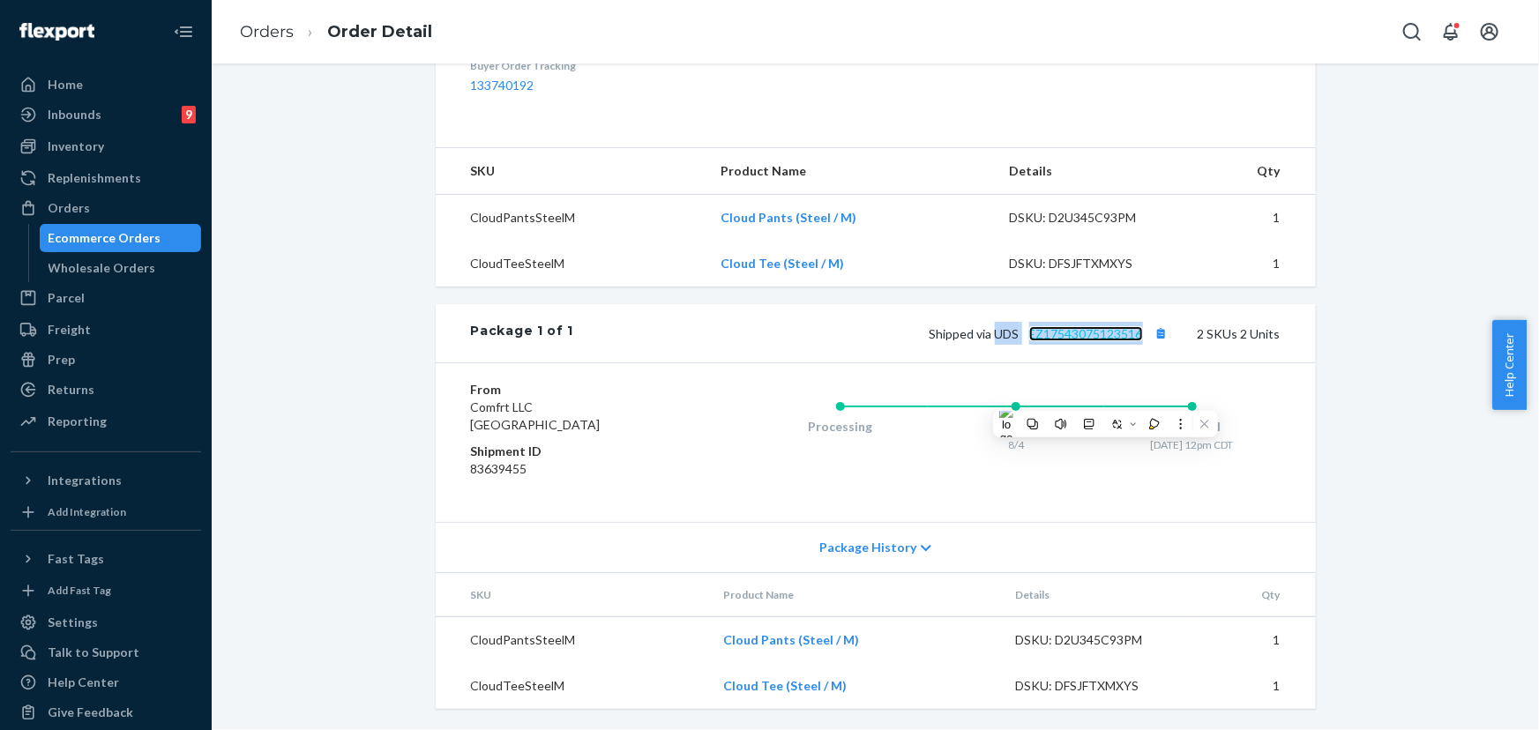
click at [1059, 341] on link "EZ17543075123516" at bounding box center [1086, 333] width 114 height 15
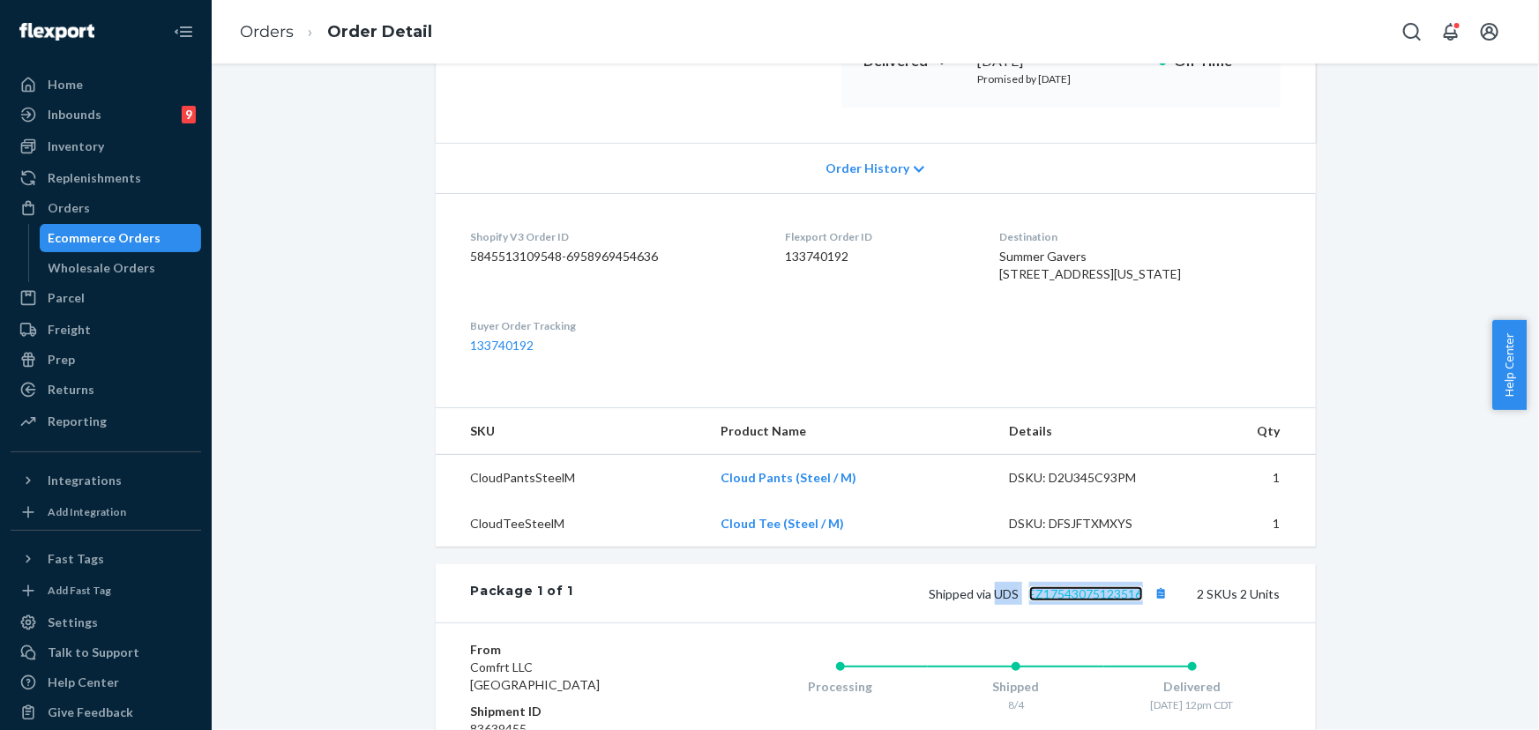
scroll to position [240, 0]
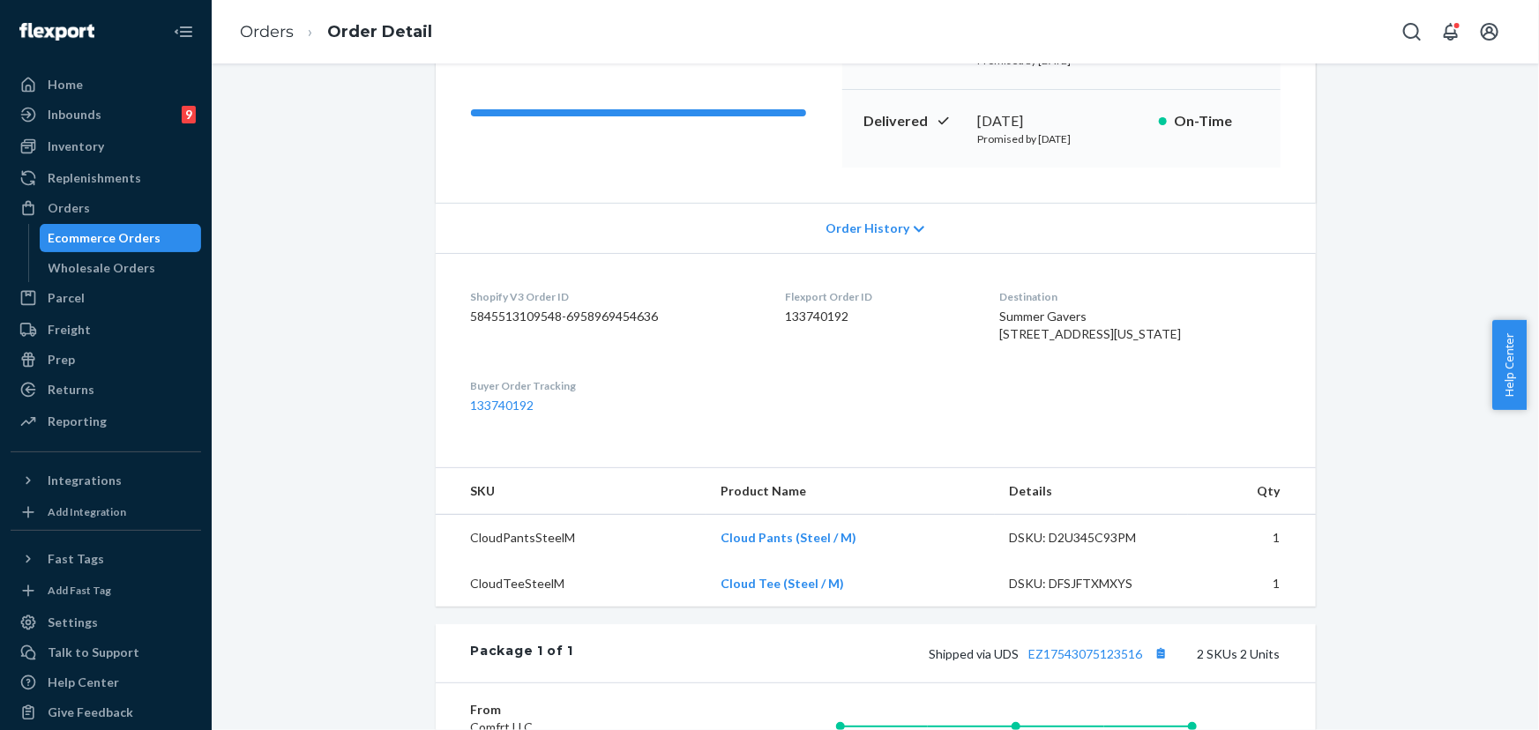
click at [1141, 343] on div "Summer Gavers [STREET_ADDRESS][US_STATE]" at bounding box center [1140, 325] width 281 height 35
drag, startPoint x: 1124, startPoint y: 351, endPoint x: 1092, endPoint y: 351, distance: 31.8
click at [1092, 341] on span "Summer Gavers [STREET_ADDRESS][US_STATE]" at bounding box center [1091, 325] width 182 height 33
copy span "60611"
